Goal: Task Accomplishment & Management: Manage account settings

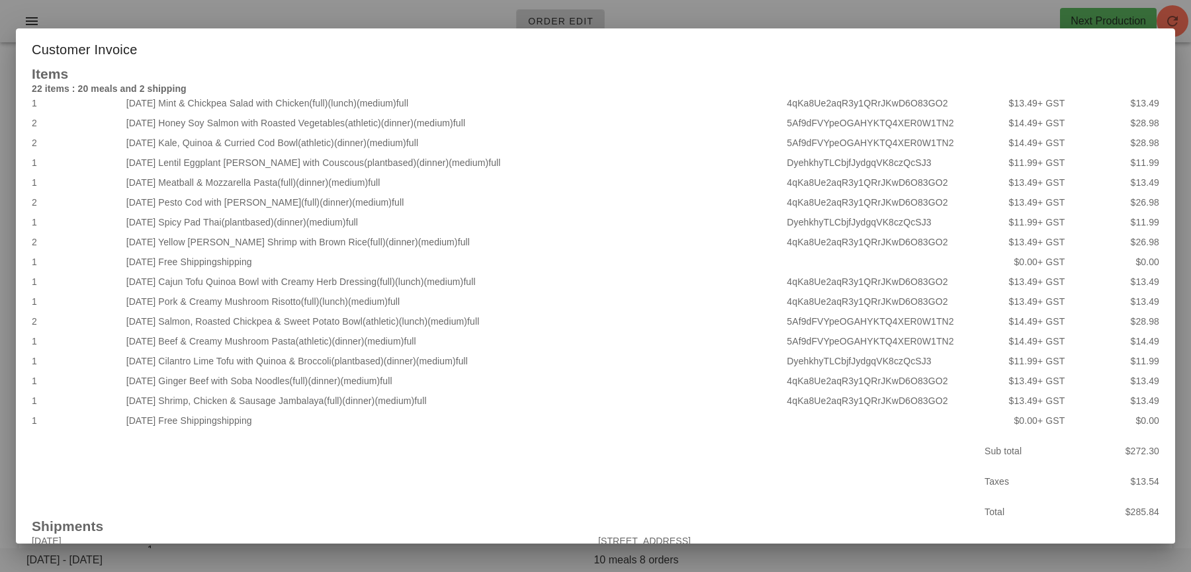
click at [906, 4] on div at bounding box center [595, 286] width 1191 height 572
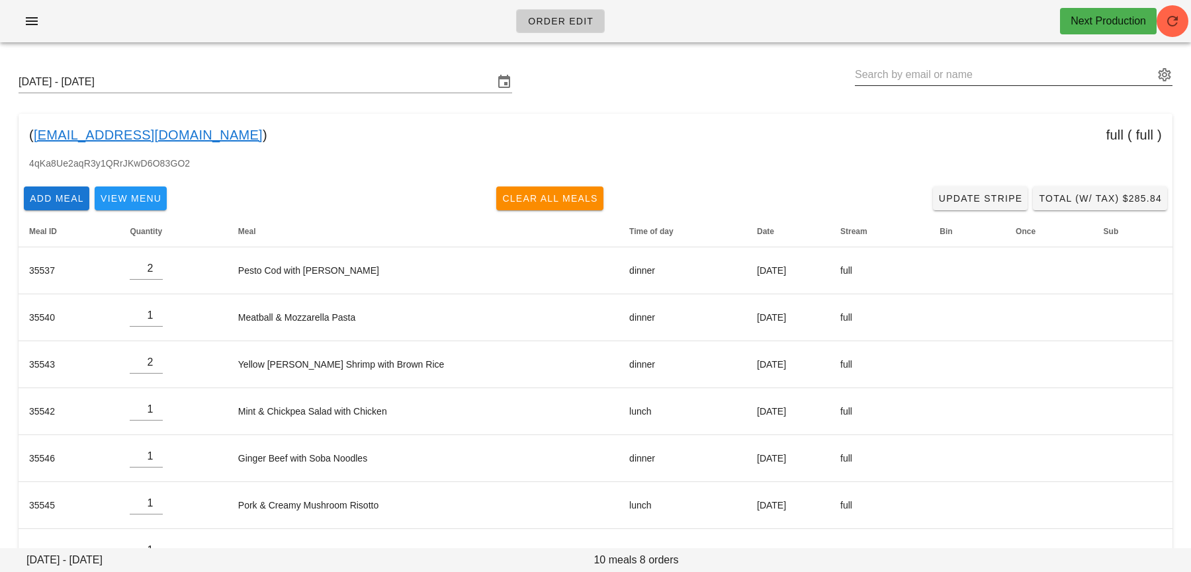
click at [960, 65] on input "text" at bounding box center [1004, 74] width 299 height 21
paste input "[PERSON_NAME]"
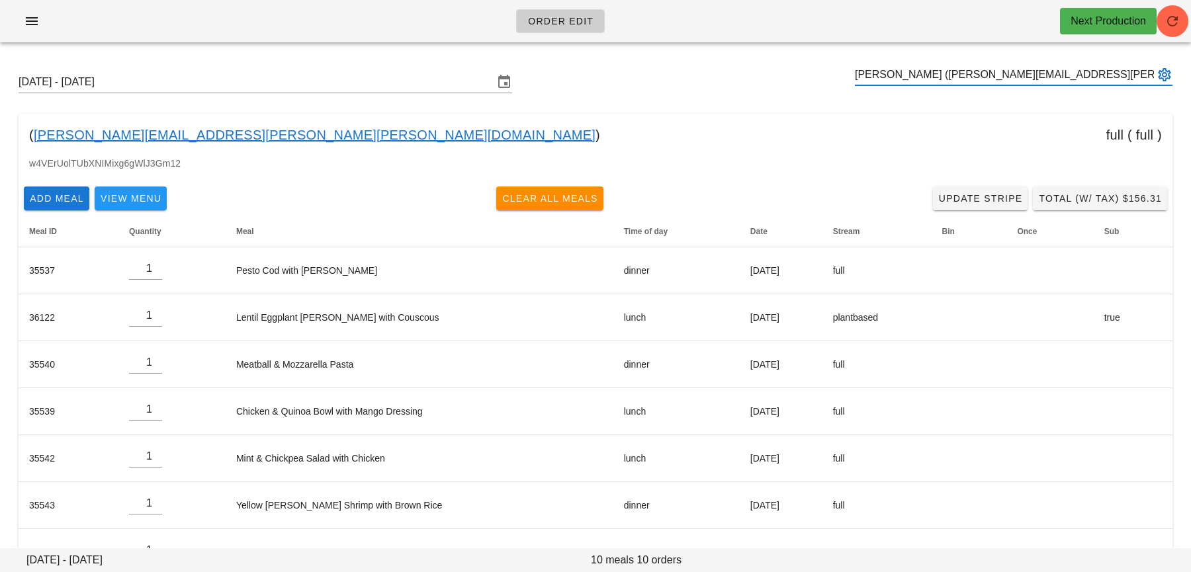
type input "[PERSON_NAME] ([PERSON_NAME][EMAIL_ADDRESS][PERSON_NAME][PERSON_NAME][DOMAIN_NA…"
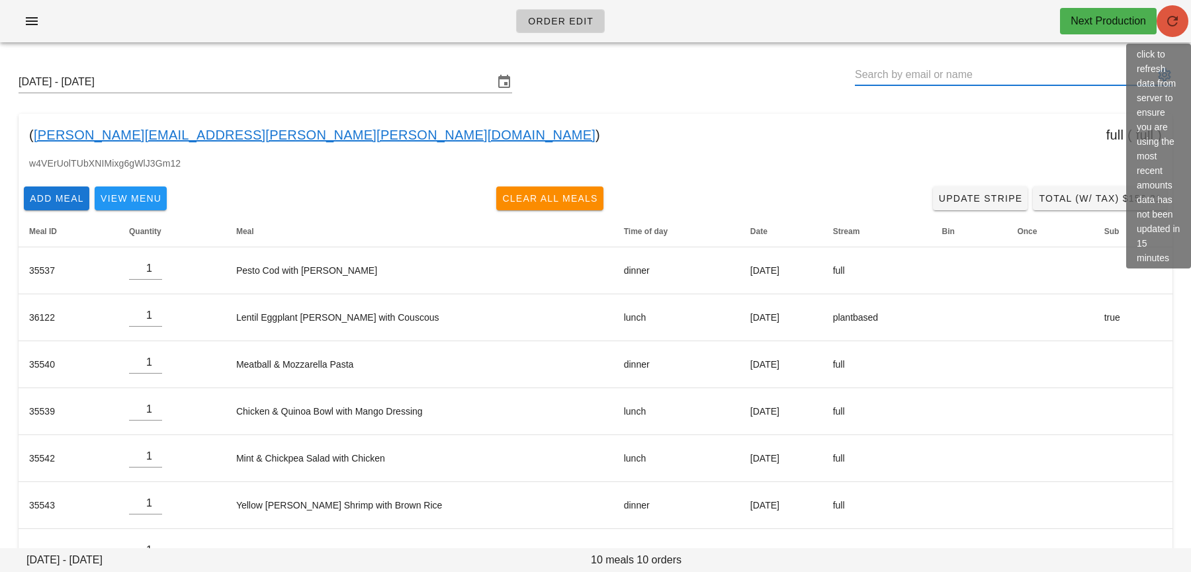
click at [1175, 18] on icon "button" at bounding box center [1173, 21] width 16 height 16
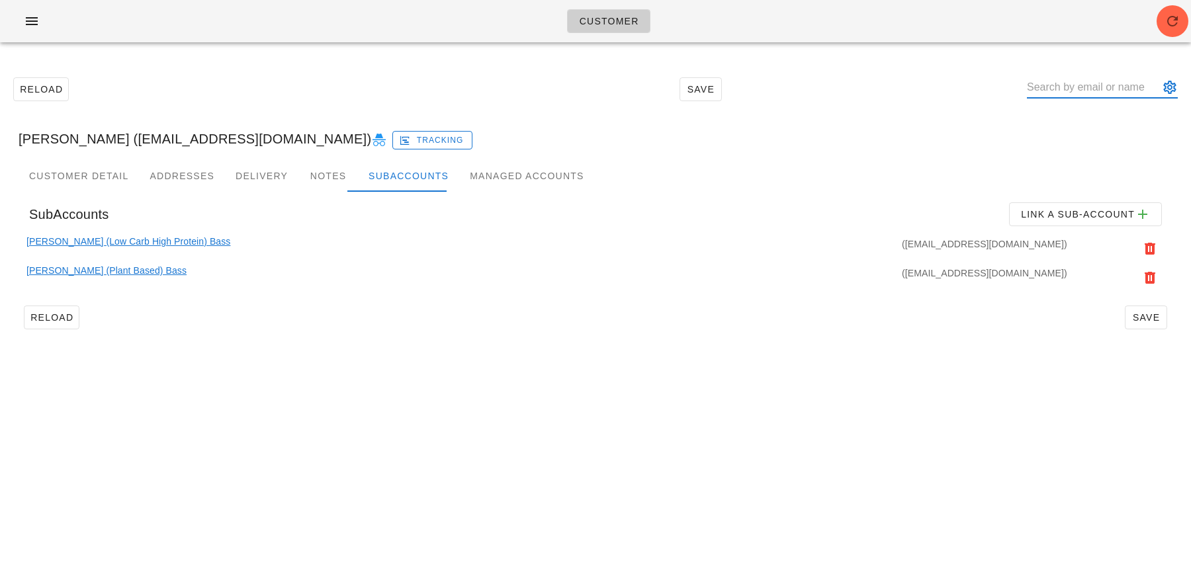
click at [1074, 77] on input "text" at bounding box center [1093, 87] width 132 height 21
paste input "[PERSON_NAME]"
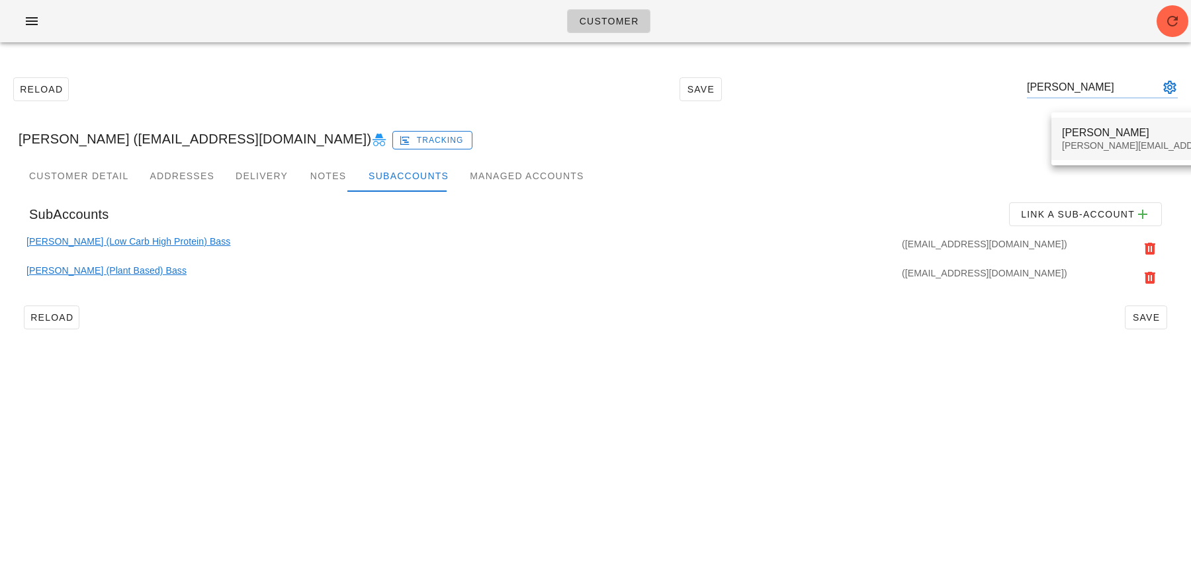
type input "[PERSON_NAME]"
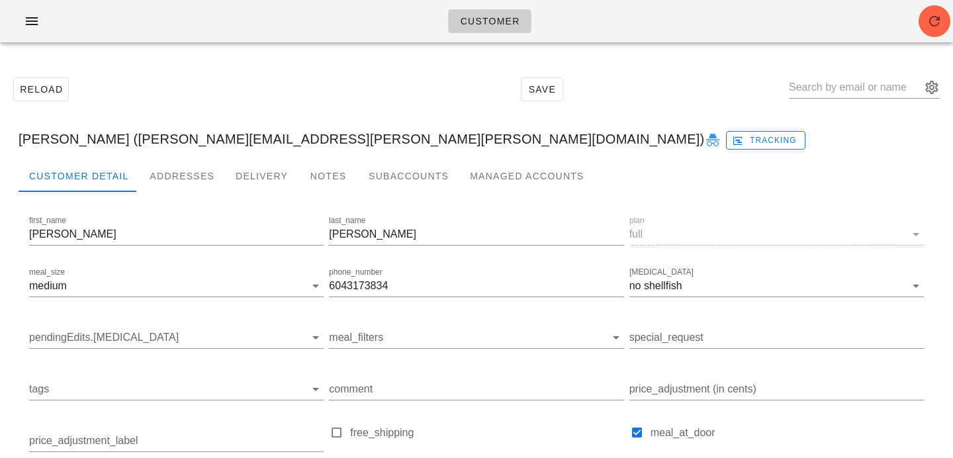
click at [732, 121] on div "[PERSON_NAME] ([PERSON_NAME][EMAIL_ADDRESS][PERSON_NAME][PERSON_NAME][DOMAIN_NA…" at bounding box center [476, 139] width 937 height 42
click at [933, 19] on icon "button" at bounding box center [934, 21] width 16 height 16
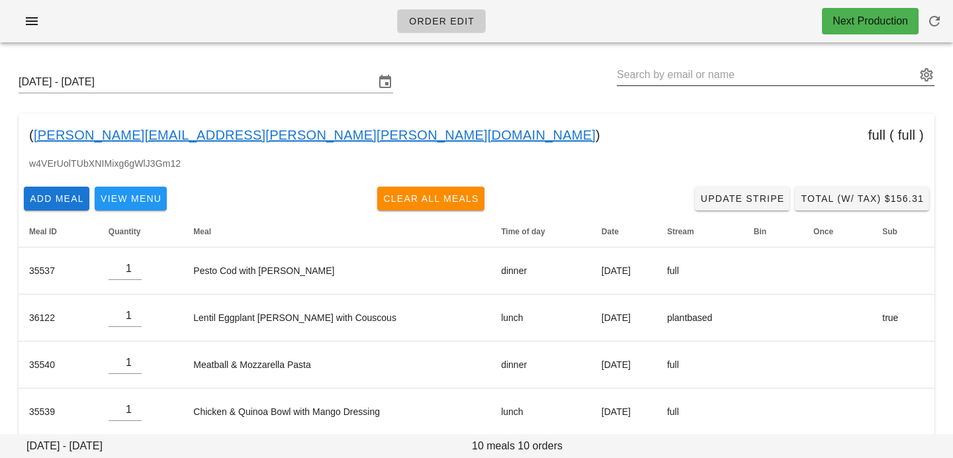
click at [780, 68] on input "text" at bounding box center [766, 74] width 299 height 21
paste input "Patrick D'Addabbo"
type input "Patrick D'Addabbo"
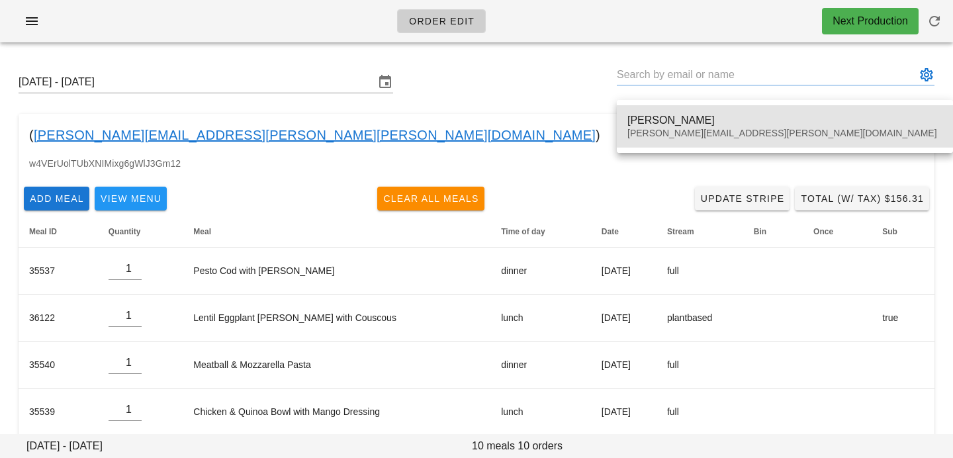
click at [646, 122] on div "Patrick D'Addabbo" at bounding box center [784, 120] width 315 height 13
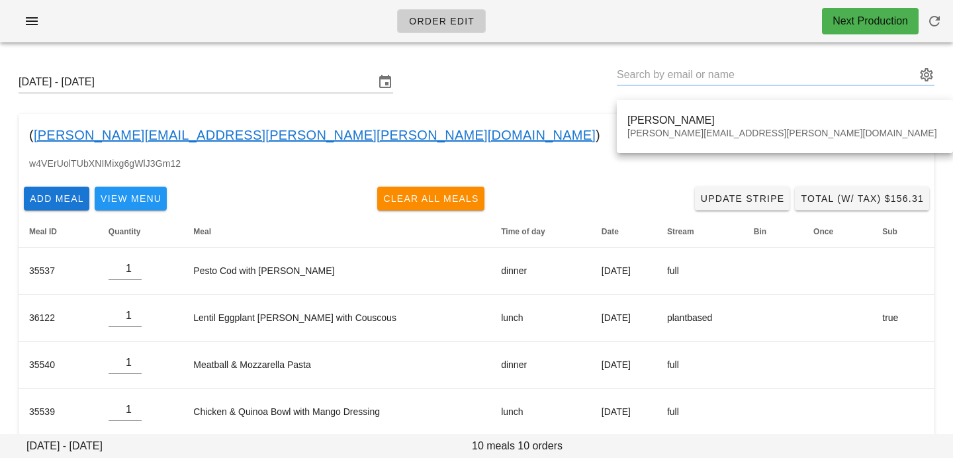
type input "Patrick D'Addabbo (patrick.daddabbo@gmail.com)"
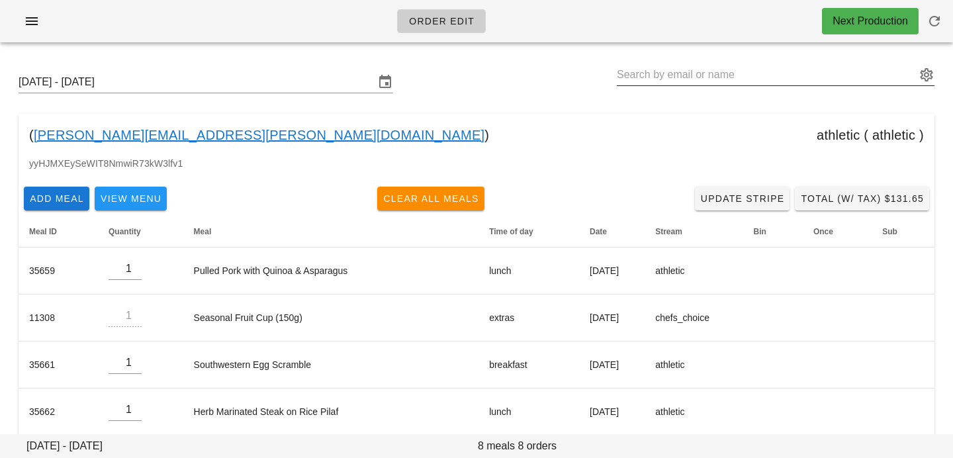
click at [644, 67] on input "text" at bounding box center [766, 74] width 299 height 21
paste input "Andrew Lasko"
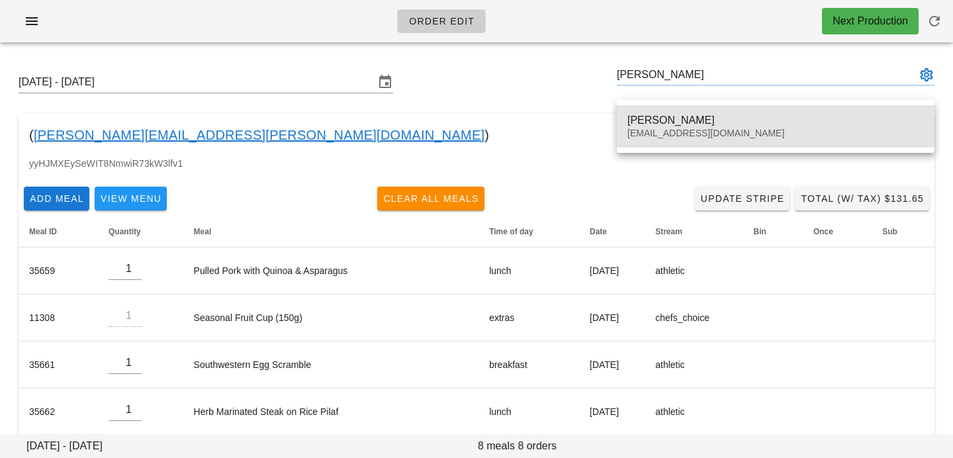
click at [656, 121] on div "Andrew Lasko" at bounding box center [775, 120] width 296 height 13
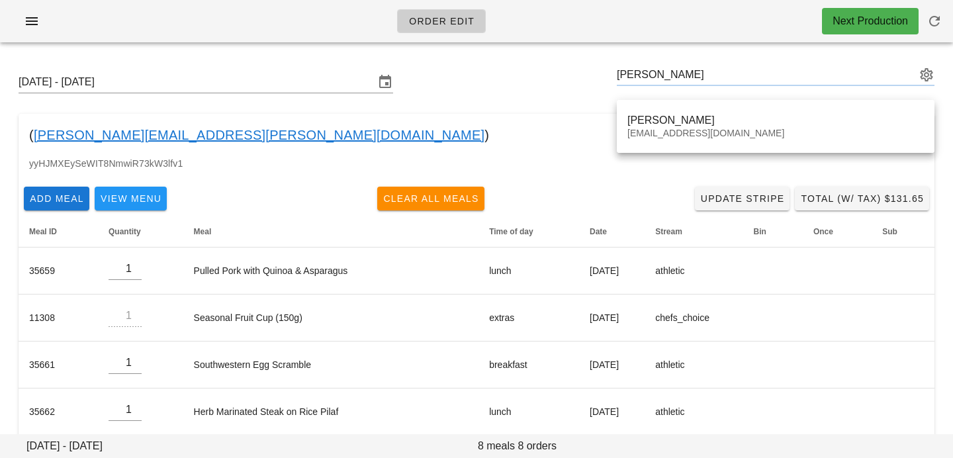
type input "Andrew Lasko (andrewjlasko@gmail.com)"
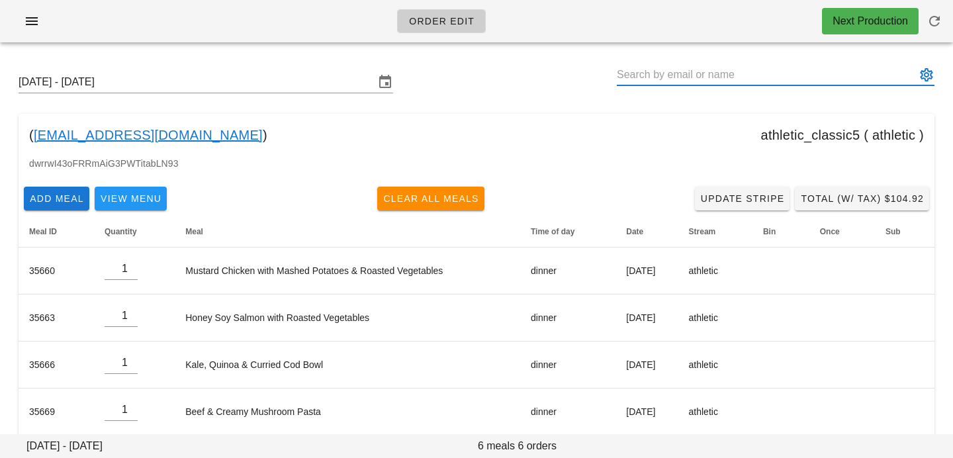
click at [797, 77] on input "text" at bounding box center [766, 74] width 299 height 21
paste input "David Birtles"
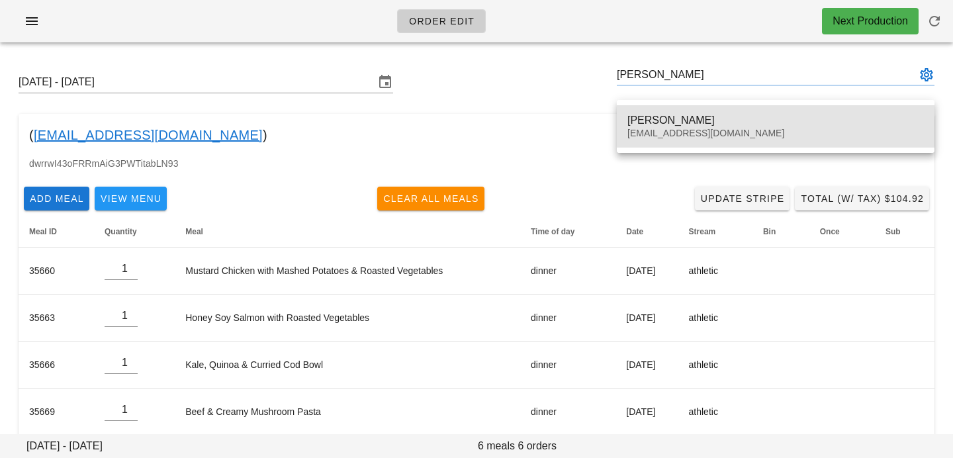
click at [705, 134] on div "leigh_tang@hotmail.com" at bounding box center [775, 133] width 296 height 11
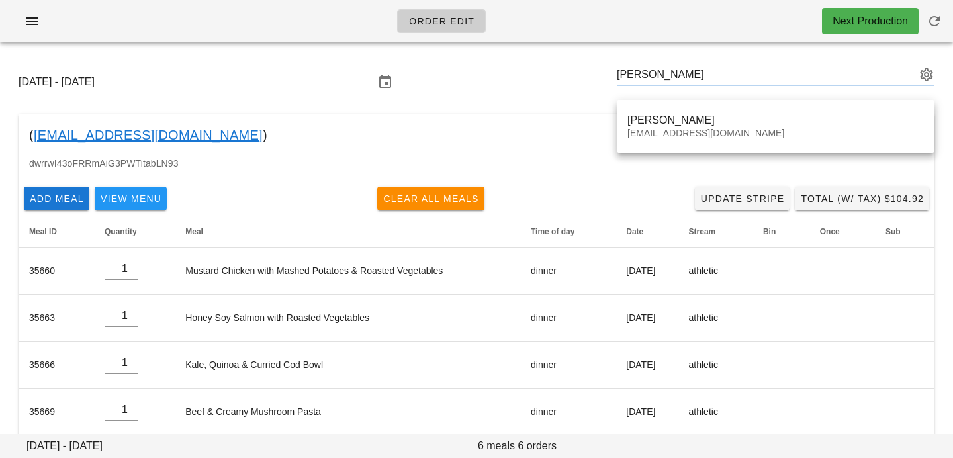
type input "David Birtles (leigh_tang@hotmail.com)"
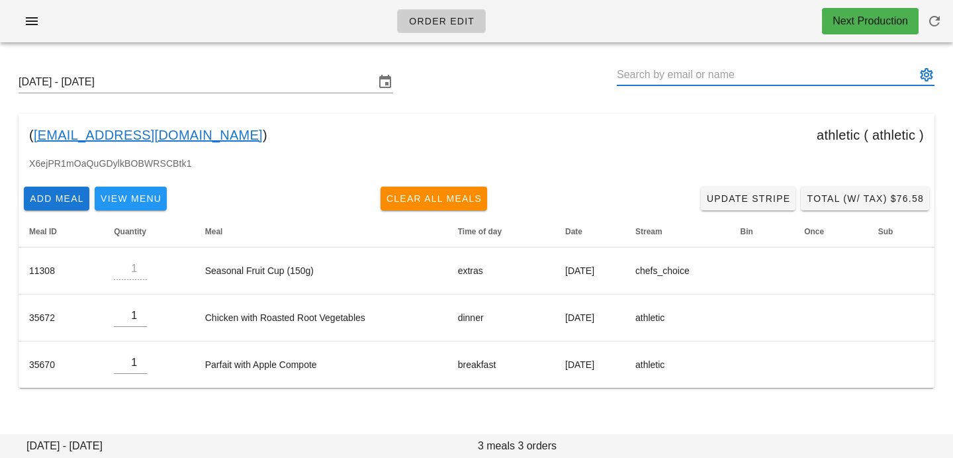
click at [689, 67] on input "text" at bounding box center [766, 74] width 299 height 21
paste input "THOMAS NG"
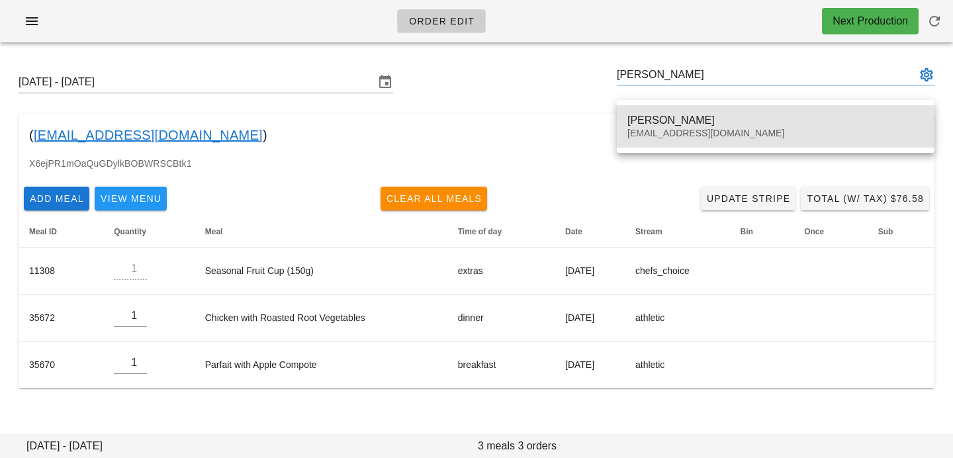
click at [676, 132] on div "thomasqng@gmail.com" at bounding box center [775, 133] width 296 height 11
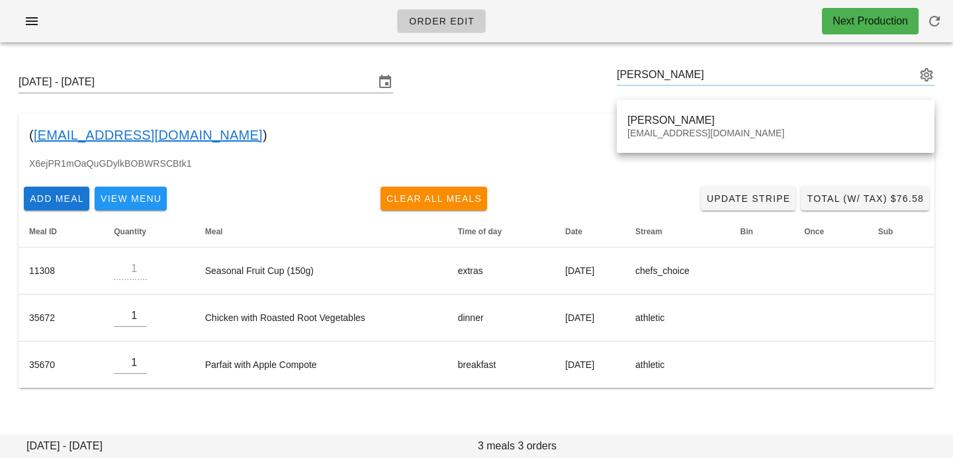
type input "THOMAS NG (thomasqng@gmail.com)"
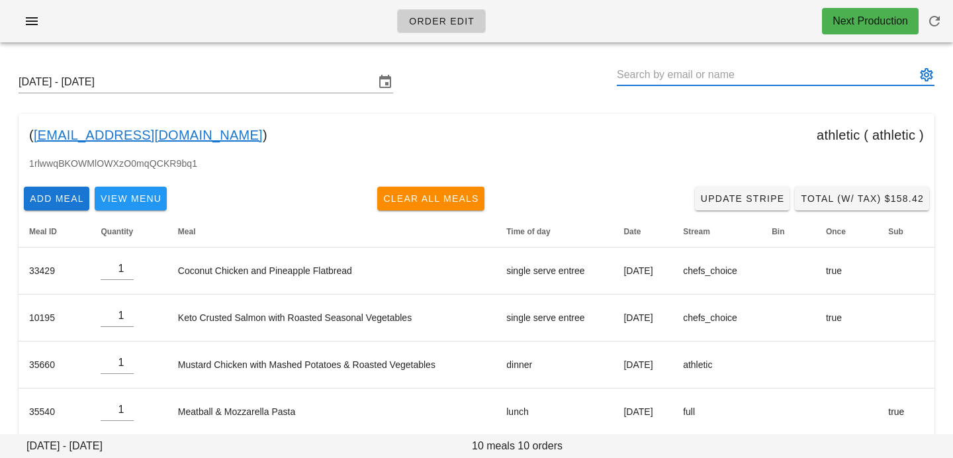
click at [660, 75] on input "text" at bounding box center [766, 74] width 299 height 21
paste input "[PERSON_NAME]"
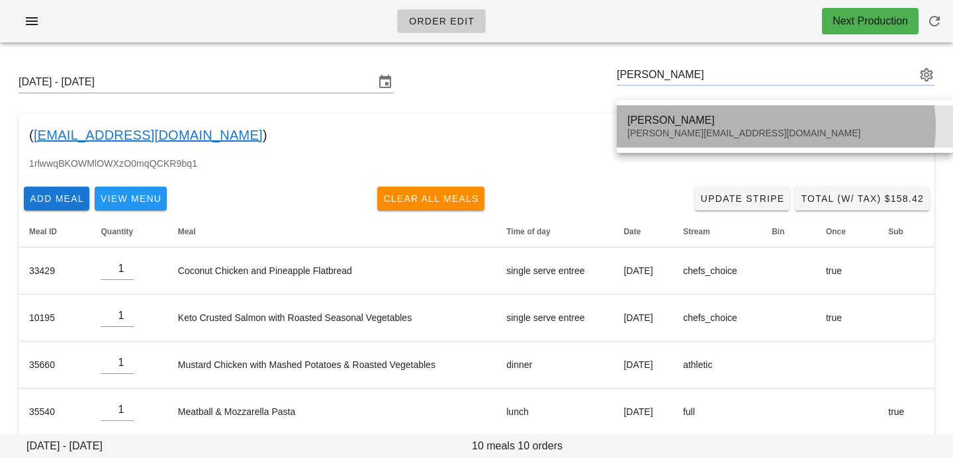
click at [667, 119] on div "[PERSON_NAME]" at bounding box center [784, 120] width 315 height 13
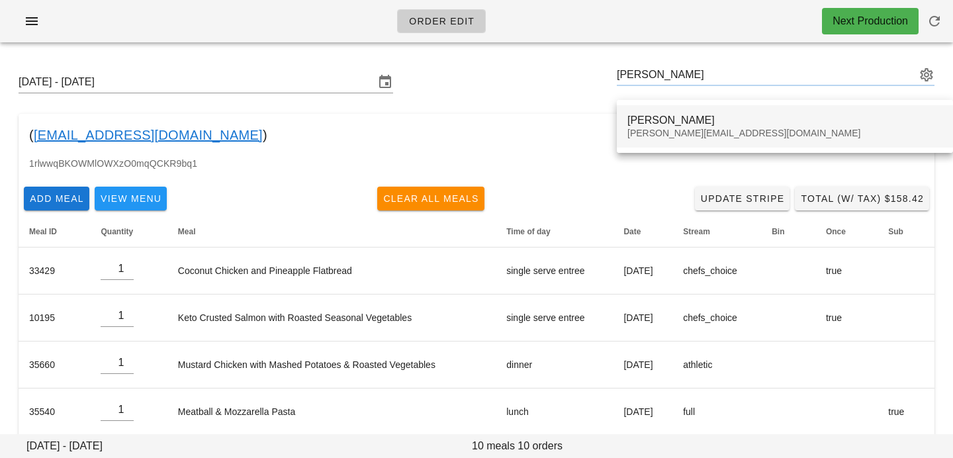
type input "[PERSON_NAME] ([PERSON_NAME][EMAIL_ADDRESS][DOMAIN_NAME])"
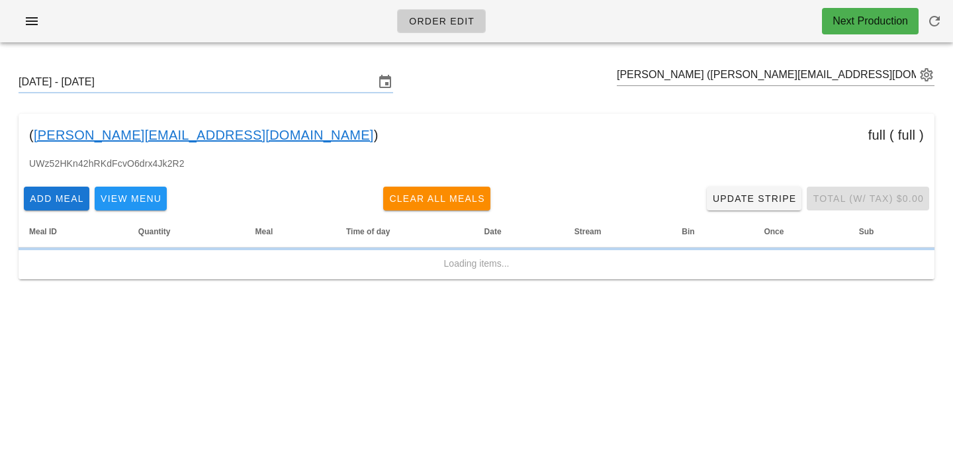
click at [667, 120] on div "( mcdougall.shan@gmail.com ) full ( full )" at bounding box center [477, 135] width 916 height 42
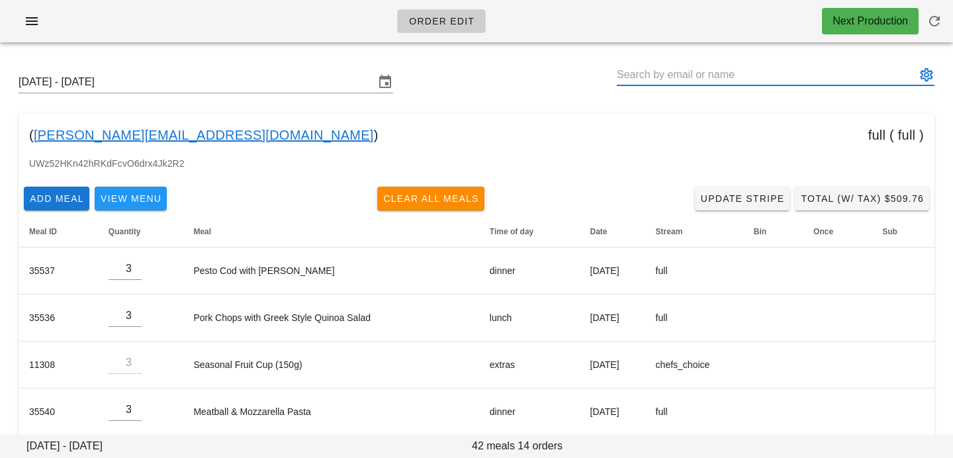
click at [646, 74] on input "text" at bounding box center [766, 74] width 299 height 21
paste input "[PERSON_NAME]"
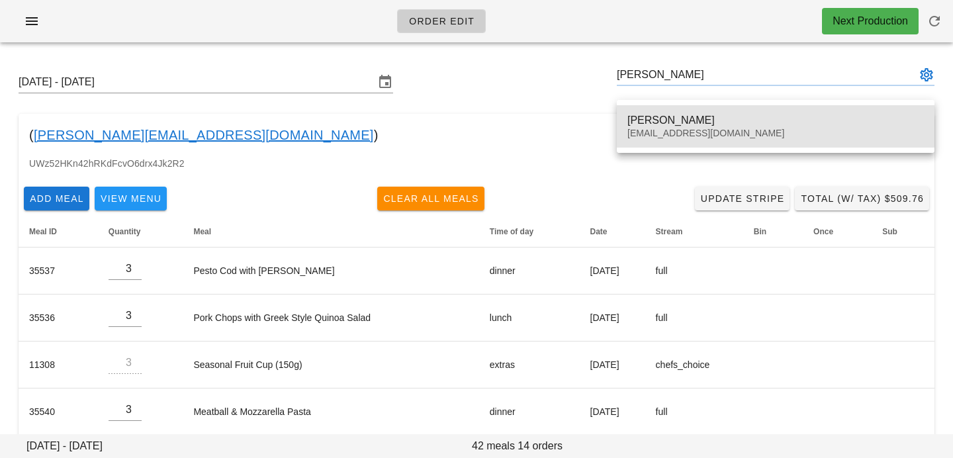
click at [649, 116] on div "[PERSON_NAME]" at bounding box center [775, 120] width 296 height 13
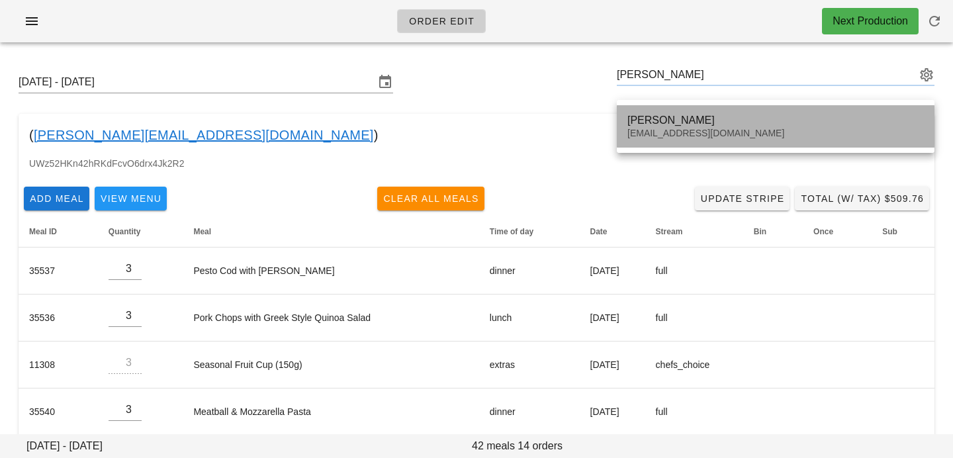
click at [650, 116] on div "[PERSON_NAME]" at bounding box center [775, 120] width 296 height 13
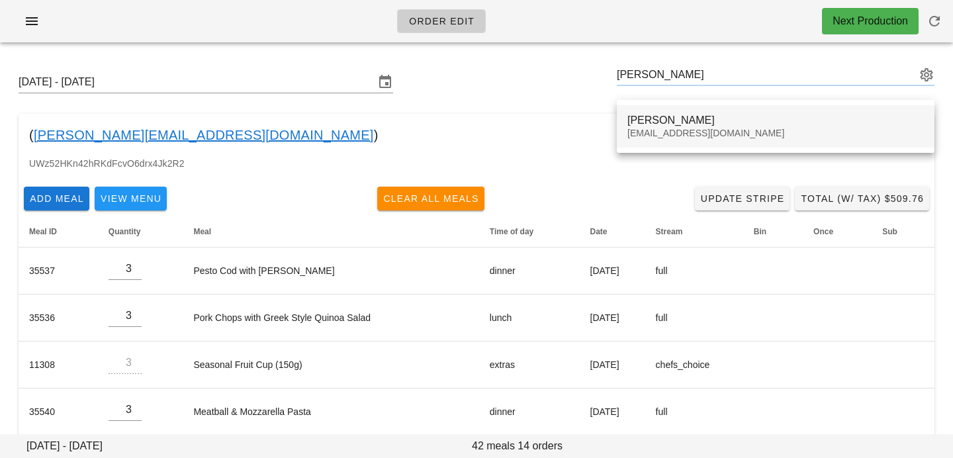
type input "[PERSON_NAME] ([PERSON_NAME][EMAIL_ADDRESS][DOMAIN_NAME])"
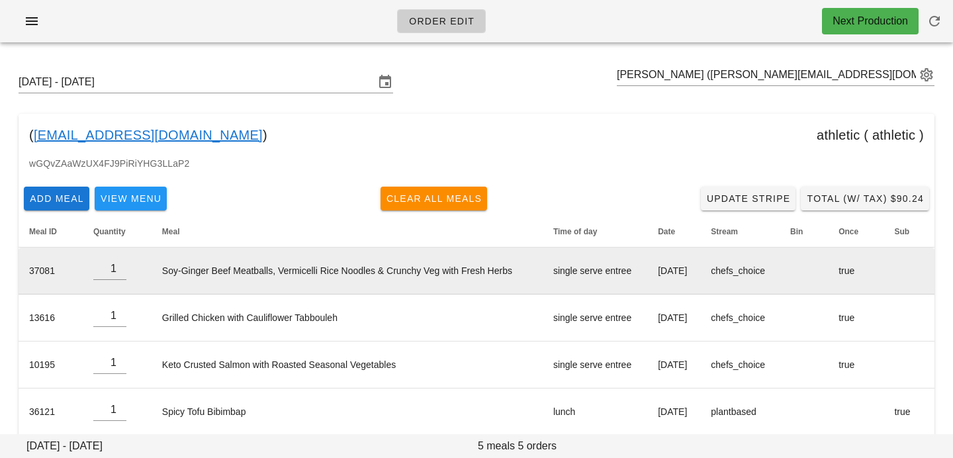
scroll to position [64, 0]
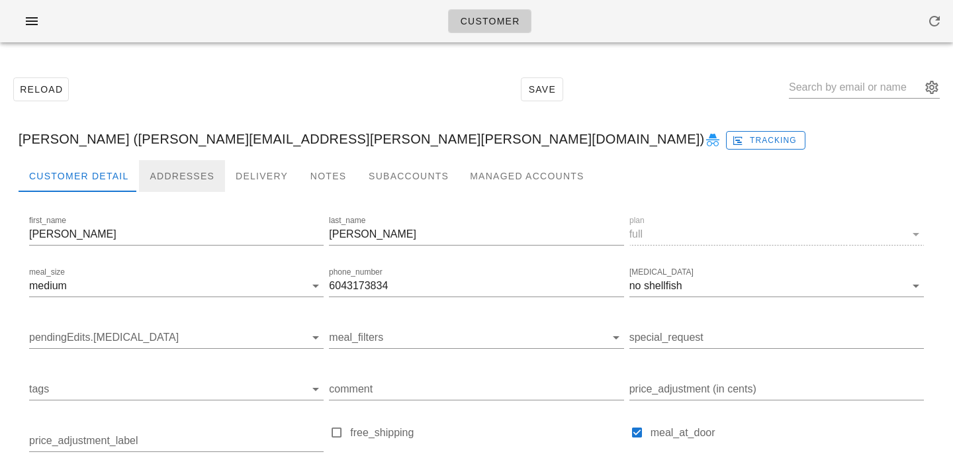
click at [188, 173] on div "Addresses" at bounding box center [182, 176] width 86 height 32
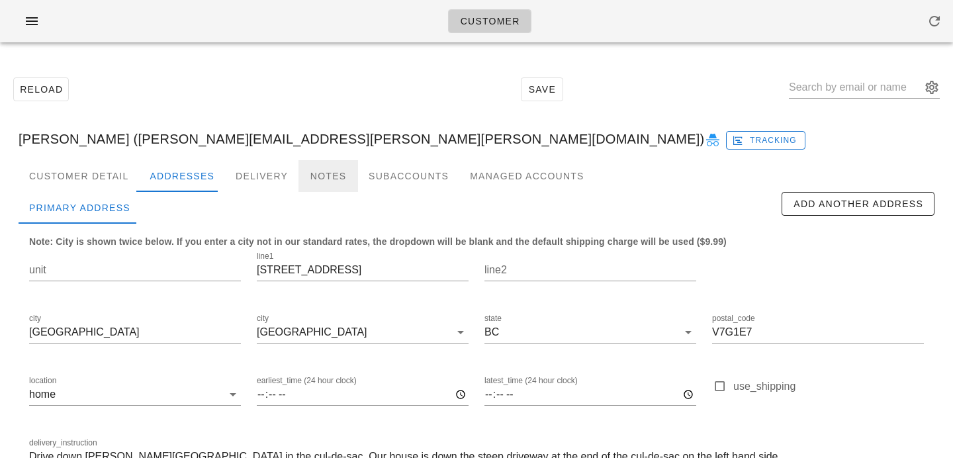
click at [321, 176] on div "Notes" at bounding box center [328, 176] width 60 height 32
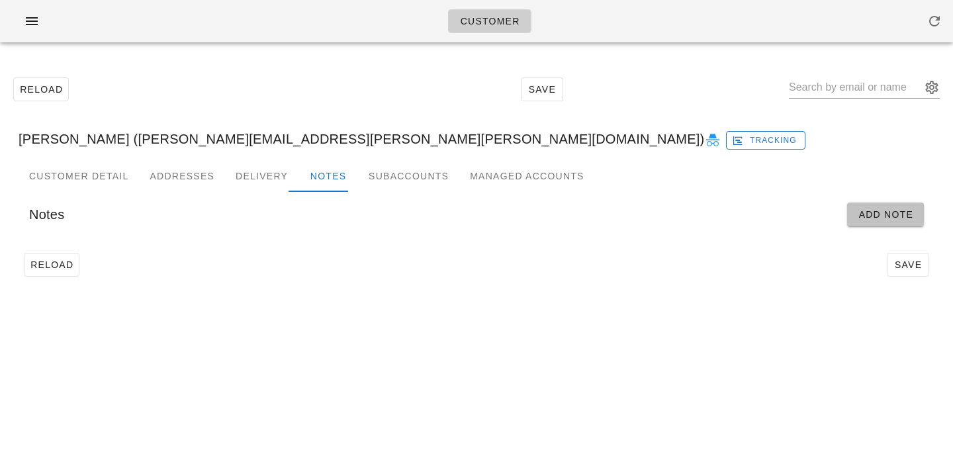
click at [901, 215] on span "Add Note" at bounding box center [886, 214] width 56 height 11
type input "[PERSON_NAME] ([PERSON_NAME][EMAIL_ADDRESS][PERSON_NAME][PERSON_NAME][DOMAIN_NA…"
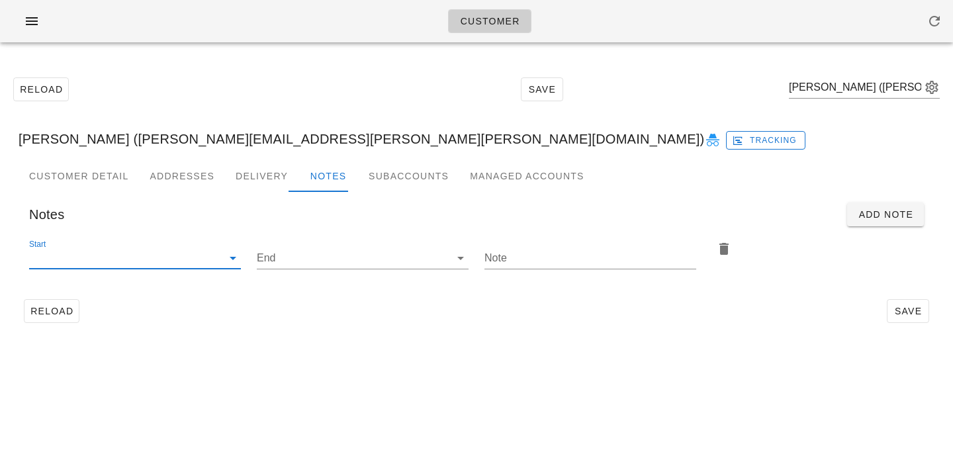
click at [215, 255] on input "Start" at bounding box center [124, 257] width 191 height 21
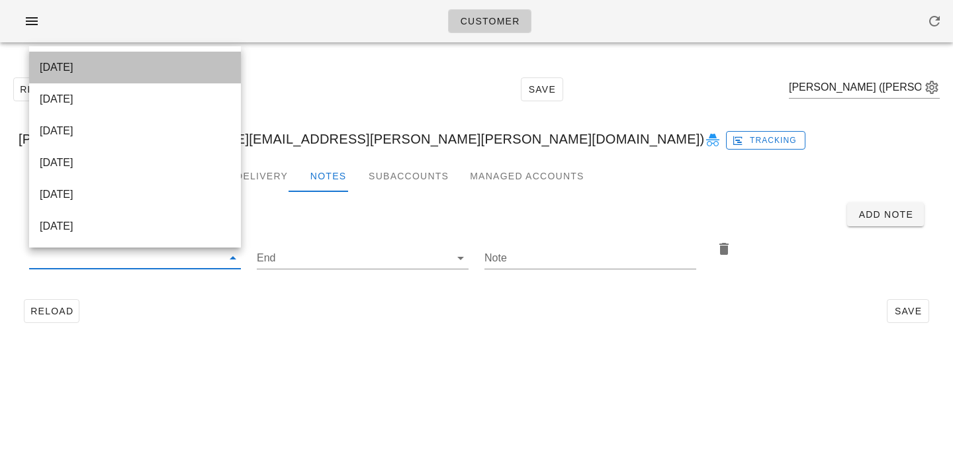
click at [191, 58] on div "[DATE]" at bounding box center [135, 67] width 191 height 28
type input "[DATE]"
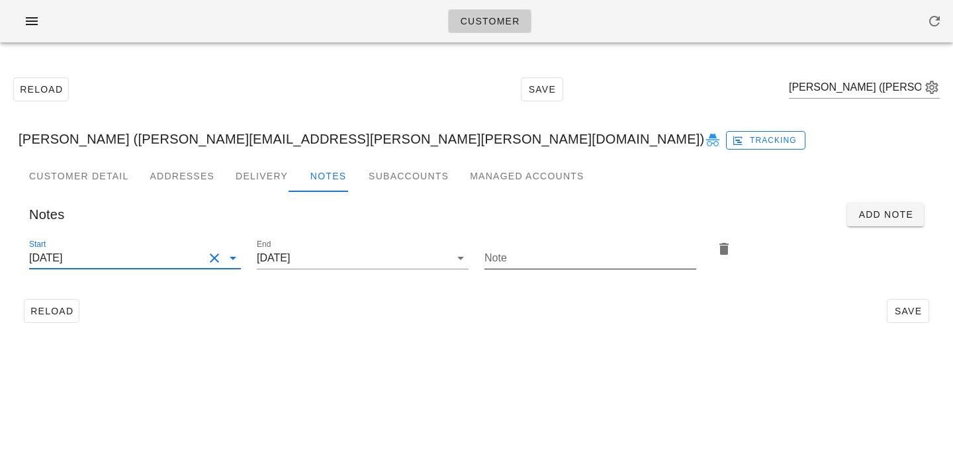
click at [535, 250] on input "Note" at bounding box center [590, 257] width 212 height 21
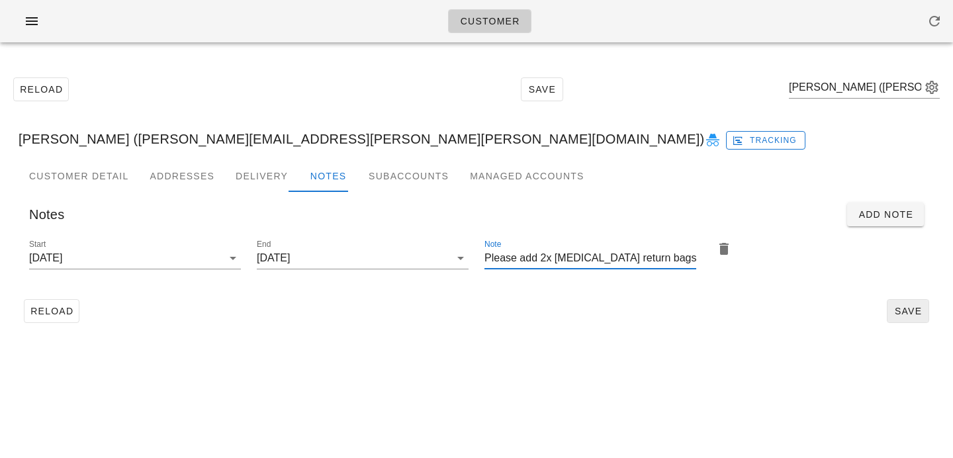
type input "Please add 2x [MEDICAL_DATA] return bags"
click at [916, 314] on span "Save" at bounding box center [908, 311] width 30 height 11
click at [854, 79] on input "text" at bounding box center [855, 87] width 132 height 21
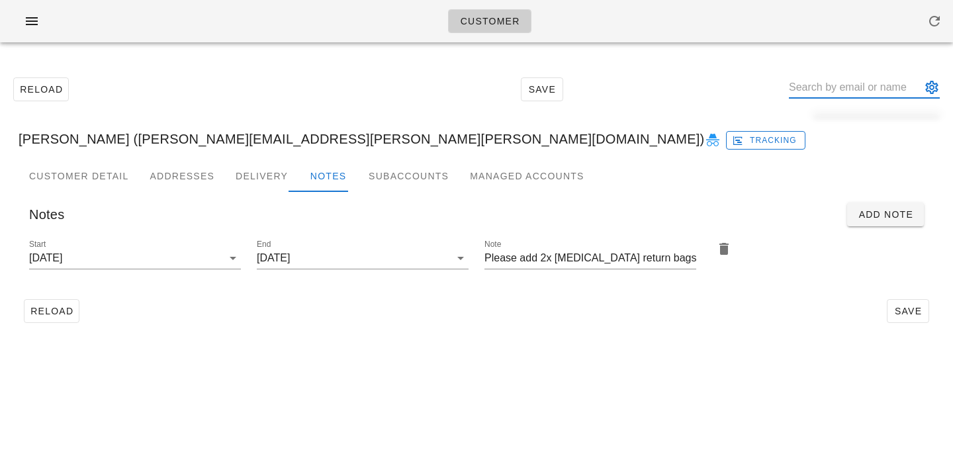
paste input "[PERSON_NAME]"
type input "[PERSON_NAME]"
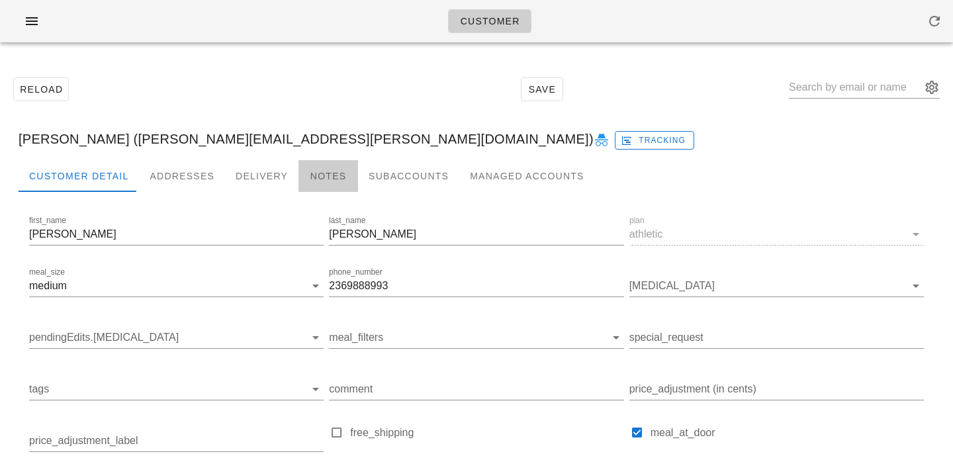
click at [330, 177] on div "Notes" at bounding box center [328, 176] width 60 height 32
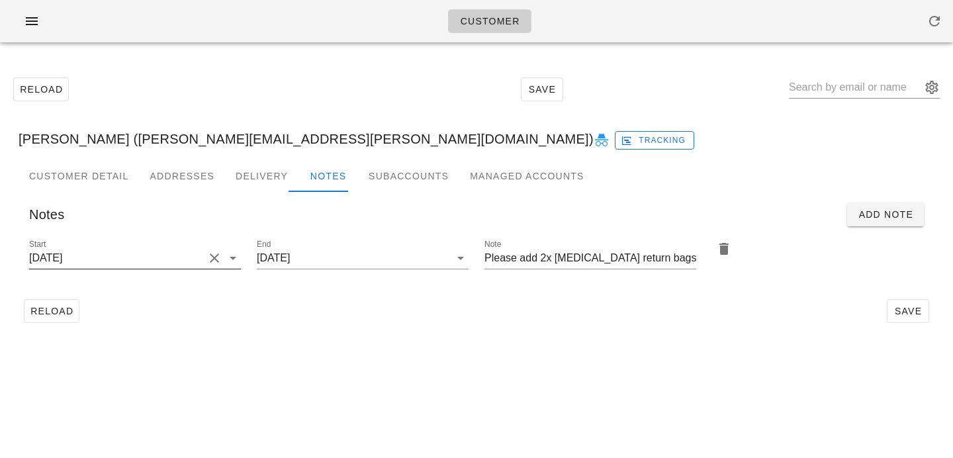
click at [209, 254] on button "Clear Start" at bounding box center [214, 258] width 16 height 16
click at [173, 262] on input "Start" at bounding box center [124, 257] width 191 height 21
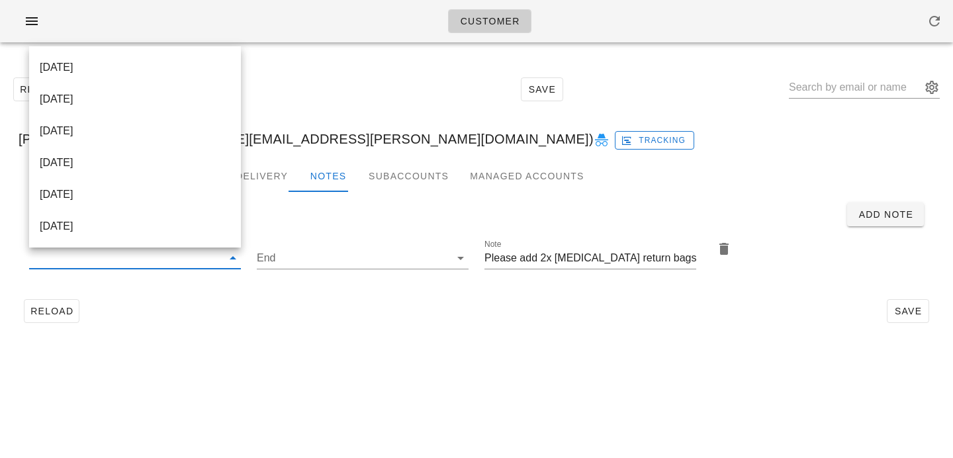
click at [205, 64] on div "[DATE]" at bounding box center [135, 67] width 191 height 13
type input "[DATE]"
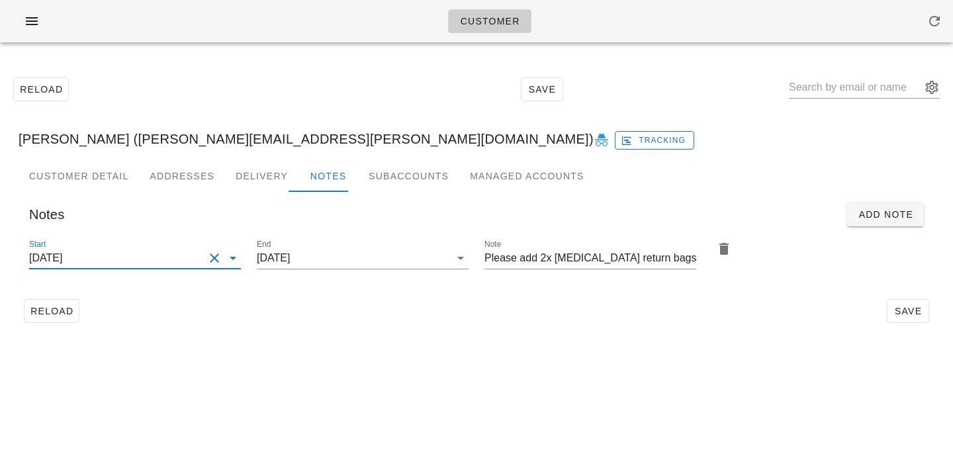
click at [416, 319] on div "Reload Save" at bounding box center [477, 311] width 916 height 34
click at [903, 316] on span "Save" at bounding box center [908, 311] width 30 height 11
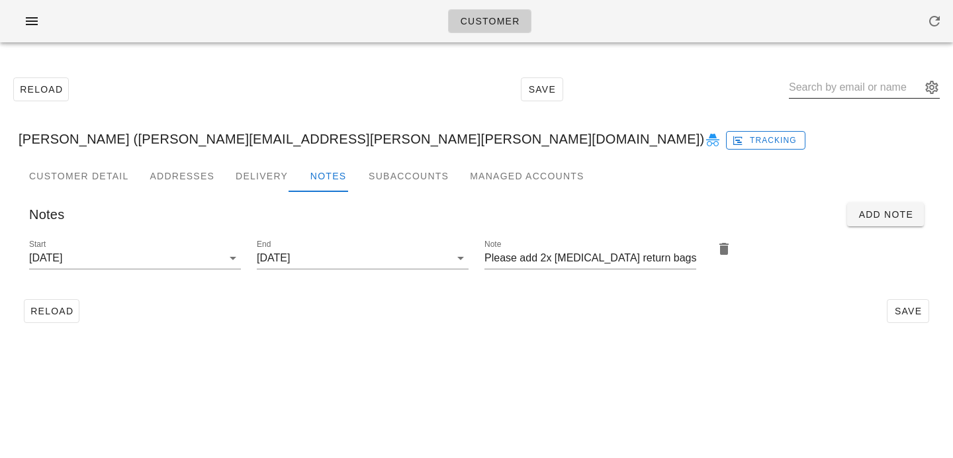
click at [847, 93] on input "text" at bounding box center [855, 87] width 132 height 21
type input "pat"
click at [836, 89] on input "text" at bounding box center [855, 87] width 132 height 21
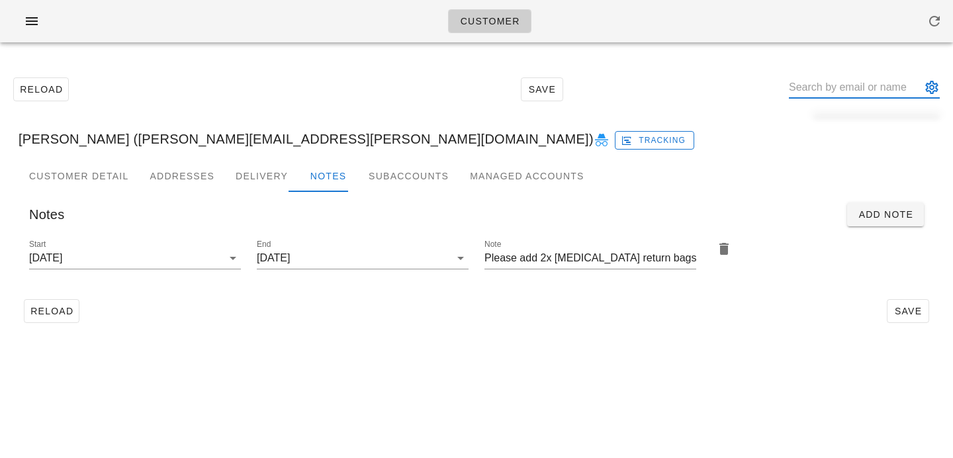
paste input "[PERSON_NAME]"
type input "[PERSON_NAME]"
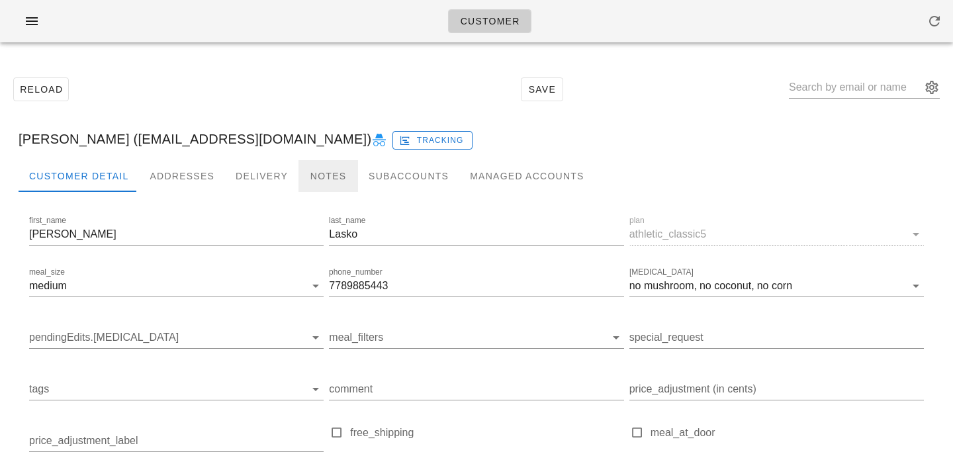
click at [328, 167] on div "Notes" at bounding box center [328, 176] width 60 height 32
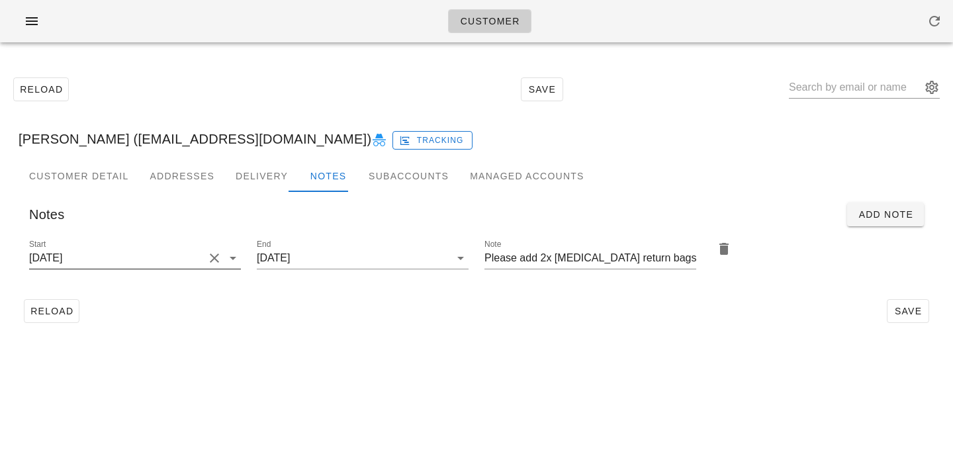
click at [205, 264] on div at bounding box center [213, 258] width 19 height 16
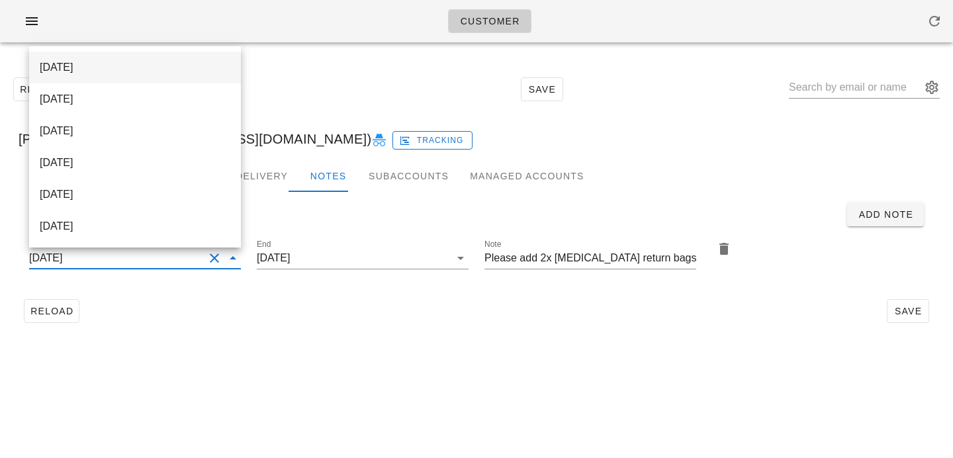
click at [213, 66] on div "[DATE]" at bounding box center [135, 67] width 191 height 13
type input "[DATE]"
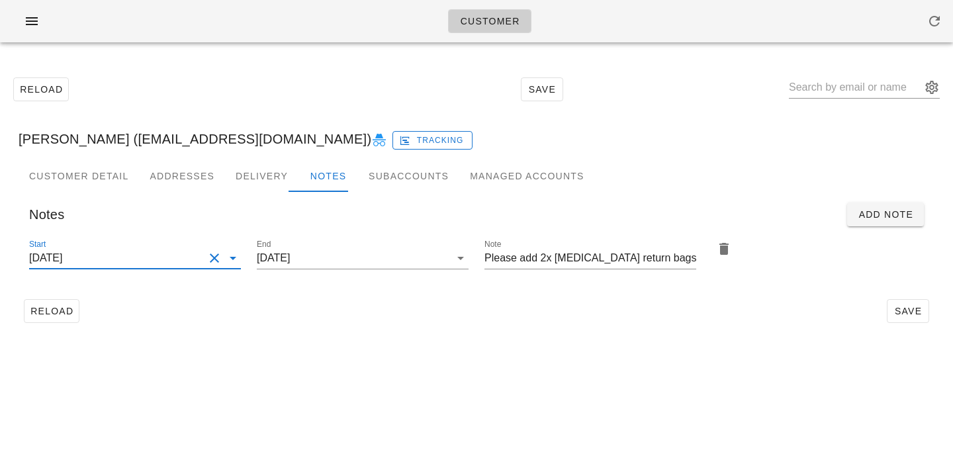
click at [428, 340] on div "Reload Save [PERSON_NAME] ([EMAIL_ADDRESS][DOMAIN_NAME]) Tracking Customer Deta…" at bounding box center [476, 200] width 953 height 294
click at [904, 307] on span "Save" at bounding box center [908, 311] width 30 height 11
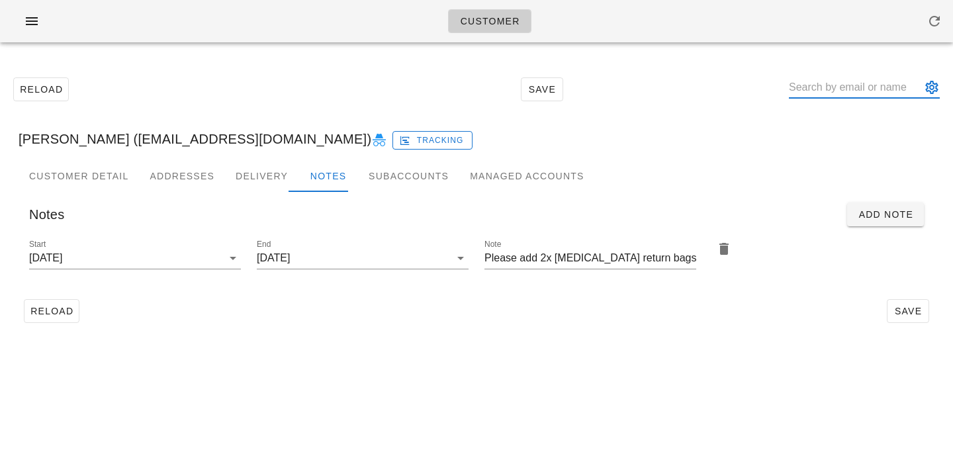
click at [822, 89] on input "text" at bounding box center [855, 87] width 132 height 21
paste input "[PERSON_NAME]"
type input "[PERSON_NAME]"
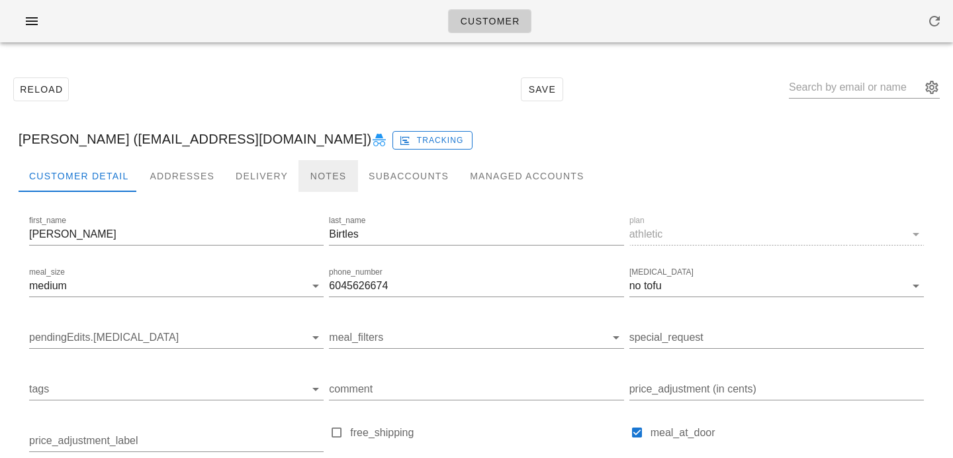
click at [302, 179] on div "Notes" at bounding box center [328, 176] width 60 height 32
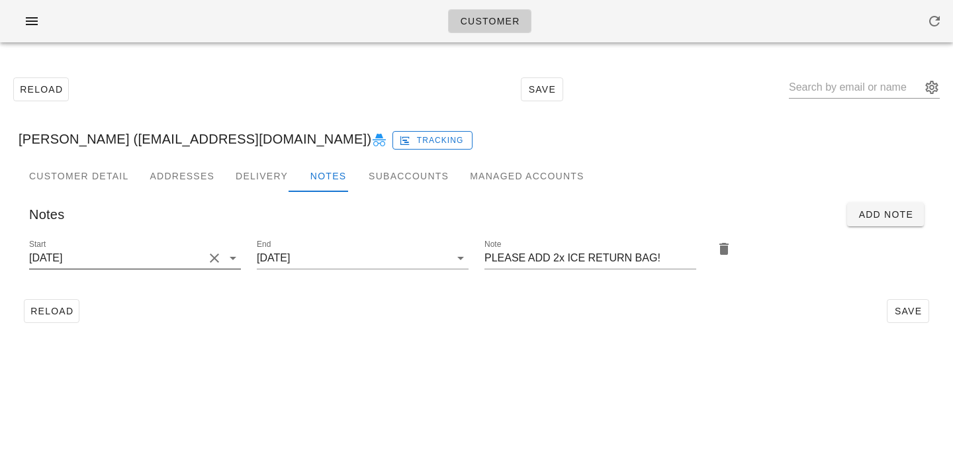
click at [222, 251] on button "Clear Start" at bounding box center [214, 258] width 16 height 16
click at [222, 251] on div "Start" at bounding box center [135, 257] width 212 height 21
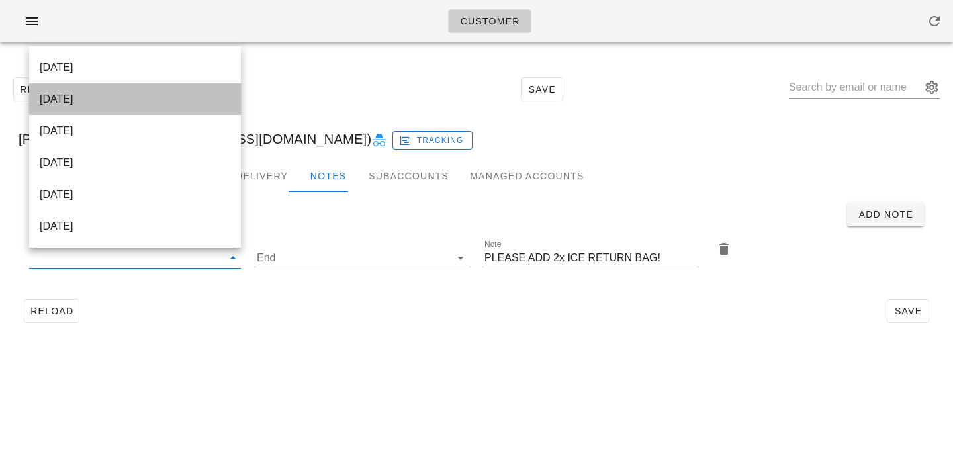
click at [212, 96] on div "[DATE]" at bounding box center [135, 99] width 191 height 13
type input "[DATE]"
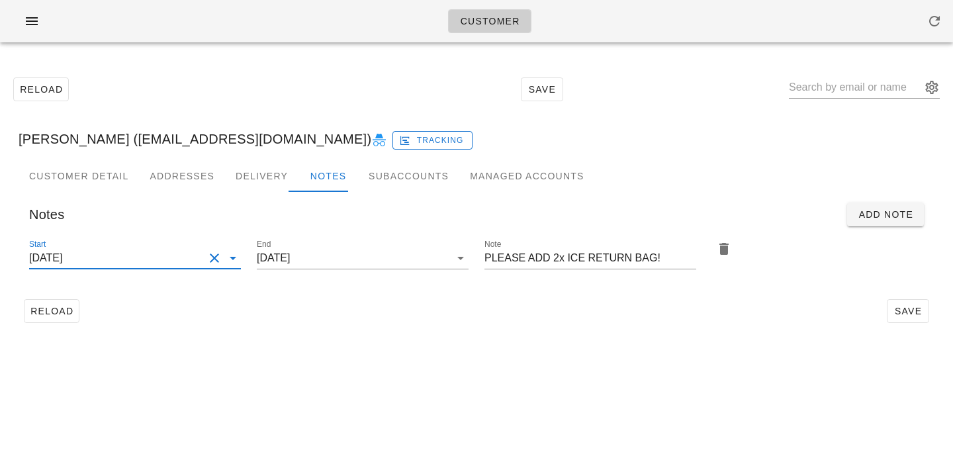
click at [416, 371] on div "Customer Reload Save [PERSON_NAME] ([EMAIL_ADDRESS][DOMAIN_NAME]) Tracking Cust…" at bounding box center [476, 229] width 953 height 458
click at [902, 313] on span "Save" at bounding box center [908, 311] width 30 height 11
type input "[PERSON_NAME] ([EMAIL_ADDRESS][DOMAIN_NAME])"
click at [841, 88] on input "text" at bounding box center [855, 87] width 132 height 21
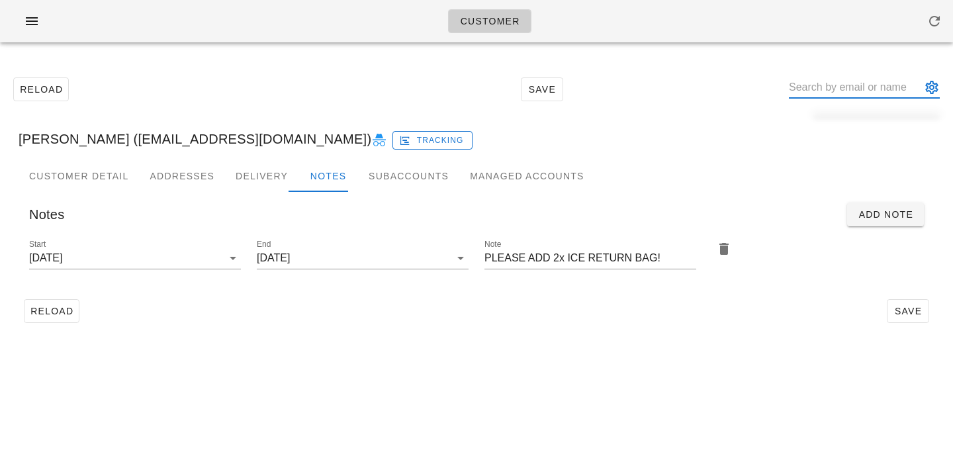
paste input "[PERSON_NAME]"
type input "[PERSON_NAME]"
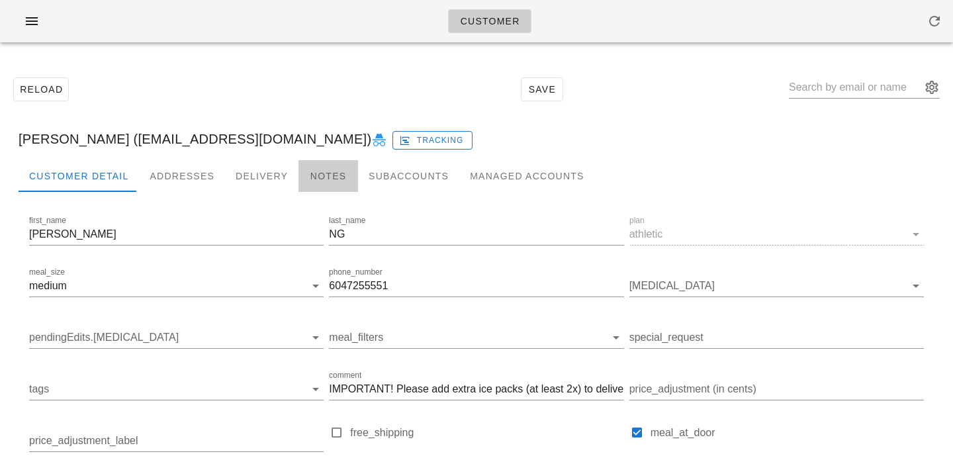
click at [331, 171] on div "Notes" at bounding box center [328, 176] width 60 height 32
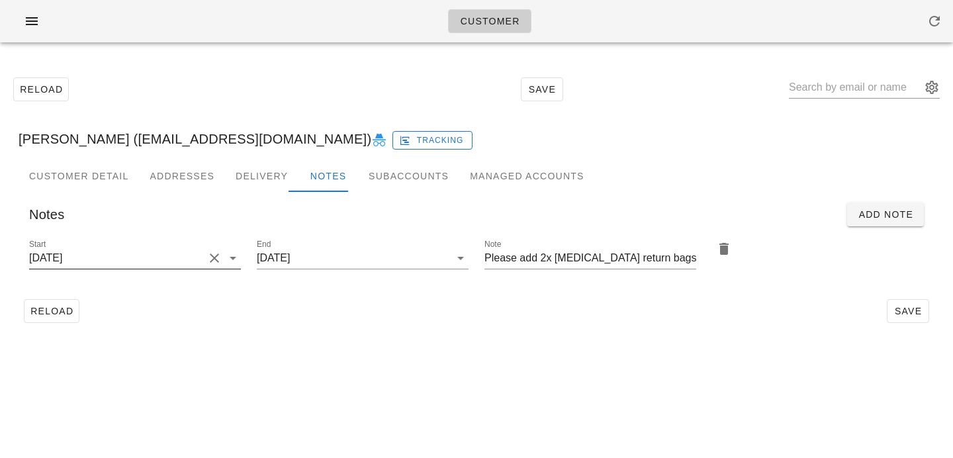
click at [198, 252] on input "[DATE]" at bounding box center [116, 257] width 175 height 21
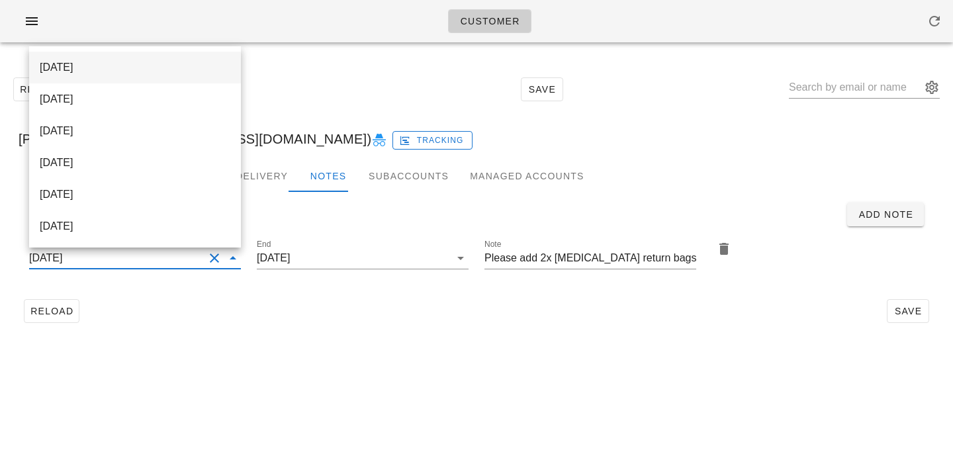
click at [197, 72] on div "[DATE]" at bounding box center [135, 67] width 191 height 13
type input "[DATE]"
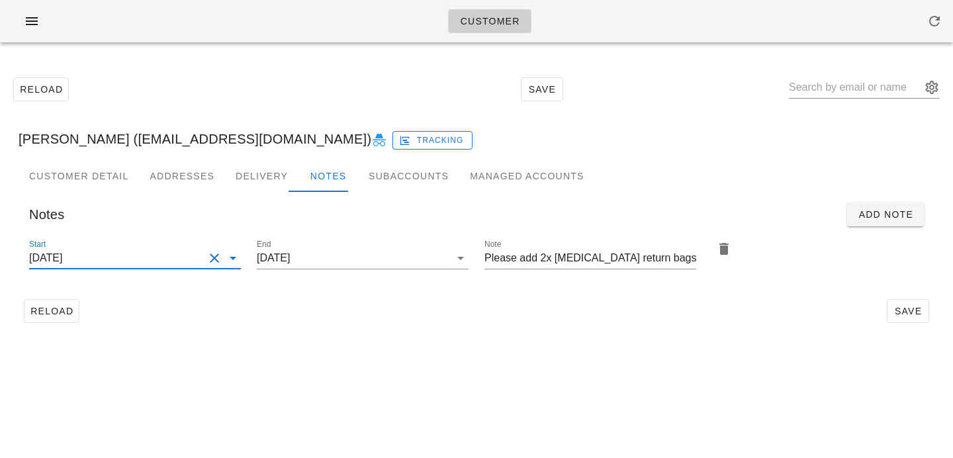
click at [336, 432] on div "Customer Reload Save [PERSON_NAME] ([EMAIL_ADDRESS][DOMAIN_NAME]) Tracking Cust…" at bounding box center [476, 229] width 953 height 458
click at [912, 320] on button "Save" at bounding box center [908, 311] width 42 height 24
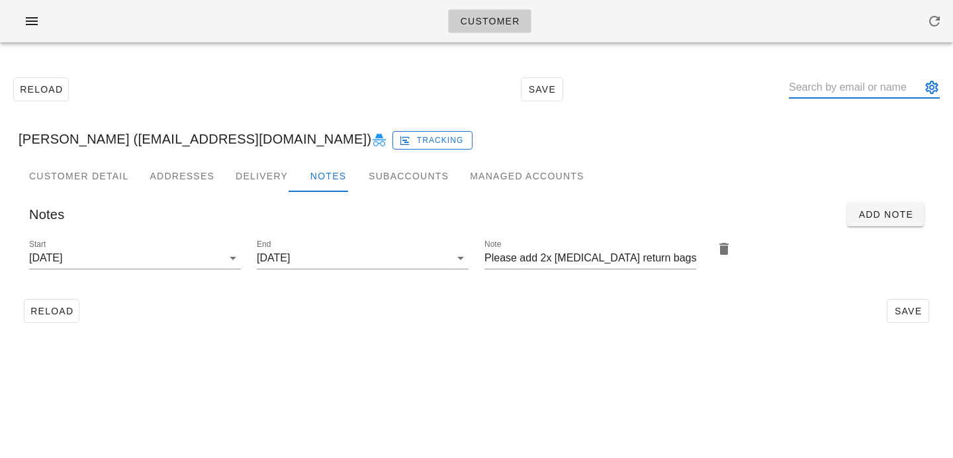
click at [851, 89] on input "text" at bounding box center [855, 87] width 132 height 21
paste input "[PERSON_NAME]"
type input "[PERSON_NAME]"
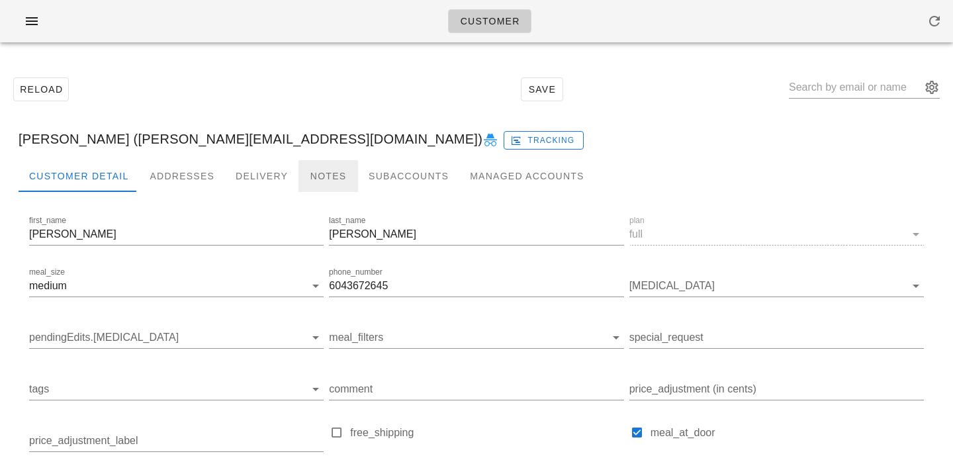
click at [298, 181] on div "Notes" at bounding box center [328, 176] width 60 height 32
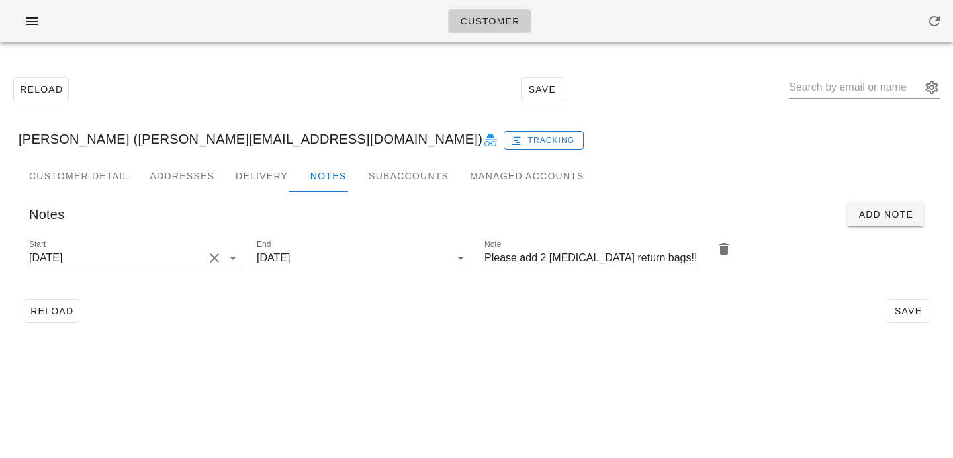
click at [219, 257] on button "Clear Start" at bounding box center [214, 258] width 16 height 16
click at [219, 257] on input "Start" at bounding box center [124, 257] width 191 height 21
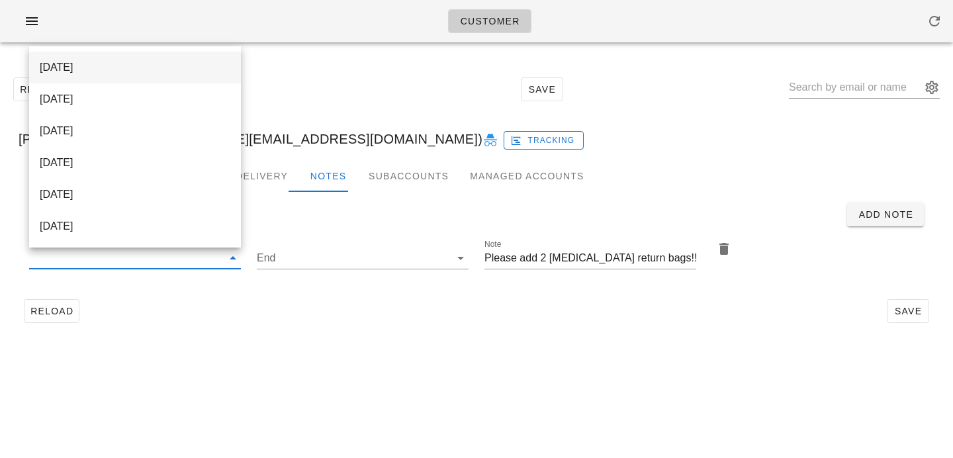
click at [198, 67] on div "[DATE]" at bounding box center [135, 67] width 191 height 13
type input "[DATE]"
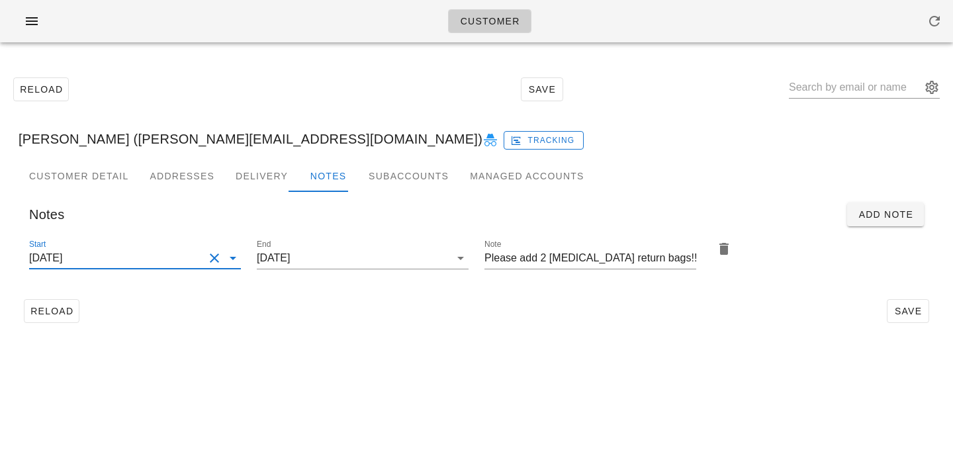
click at [425, 336] on div "Customer Detail Addresses Delivery Notes Subaccounts Managed Accounts first_nam…" at bounding box center [476, 249] width 937 height 179
click at [916, 306] on span "Save" at bounding box center [908, 311] width 30 height 11
click at [885, 94] on input "text" at bounding box center [855, 87] width 132 height 21
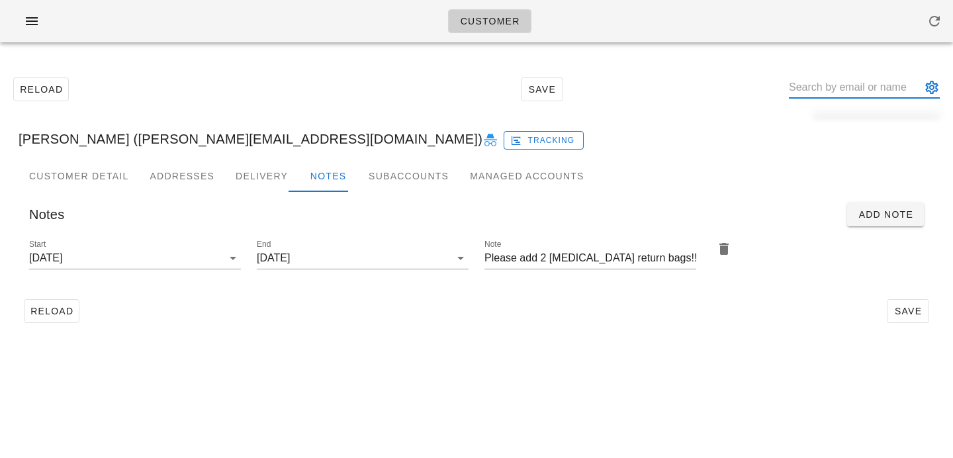
paste input "[PERSON_NAME]"
type input "[PERSON_NAME]"
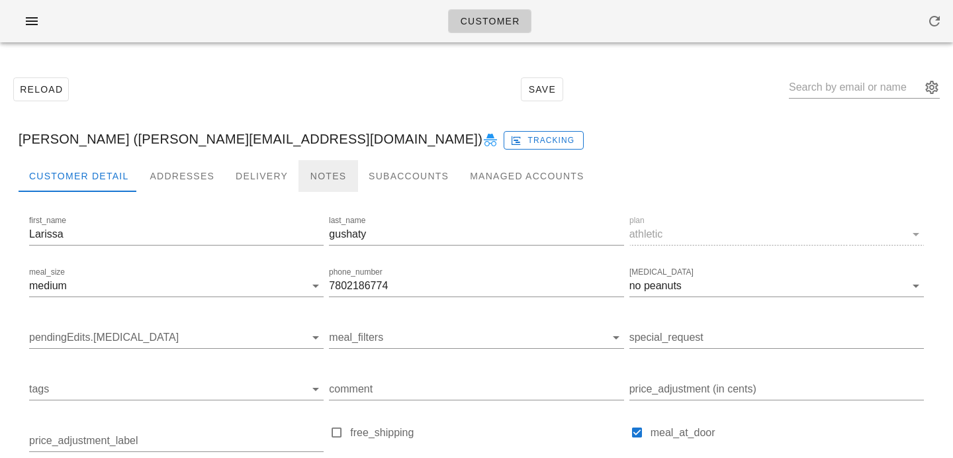
click at [322, 176] on div "Notes" at bounding box center [328, 176] width 60 height 32
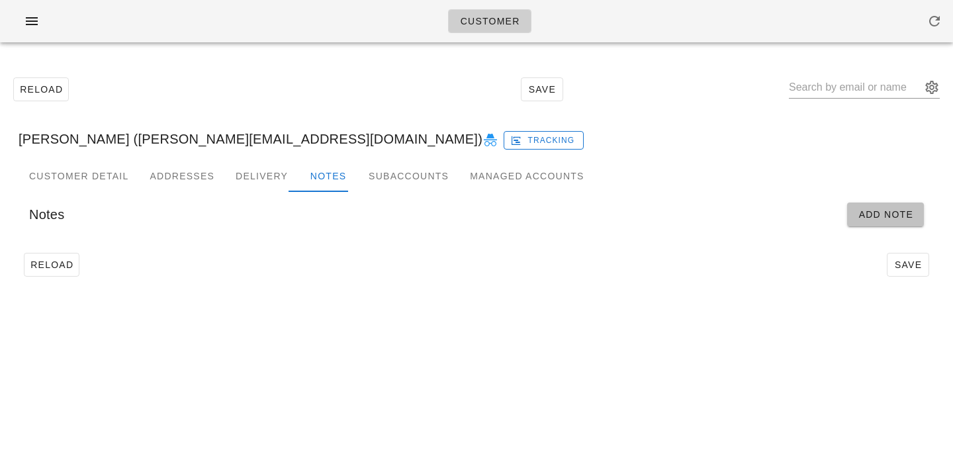
click at [895, 216] on span "Add Note" at bounding box center [886, 214] width 56 height 11
type input "[PERSON_NAME] ([PERSON_NAME][EMAIL_ADDRESS][DOMAIN_NAME])"
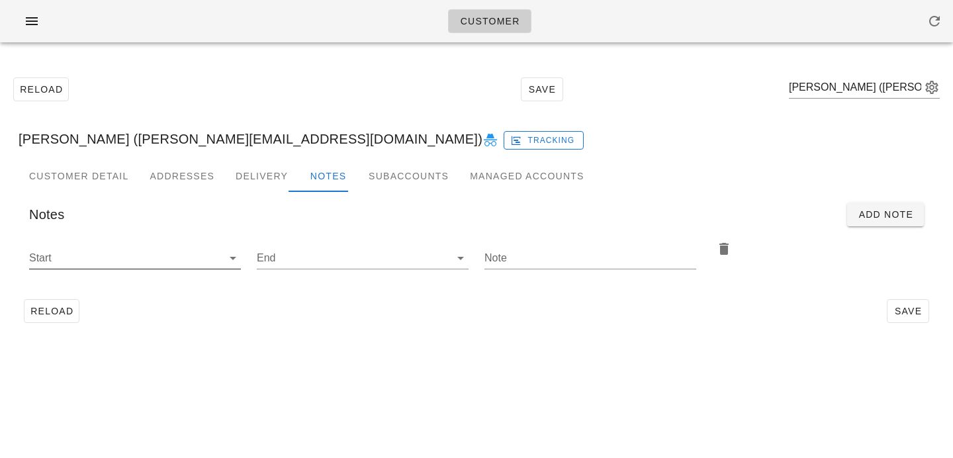
click at [224, 251] on div at bounding box center [231, 258] width 19 height 16
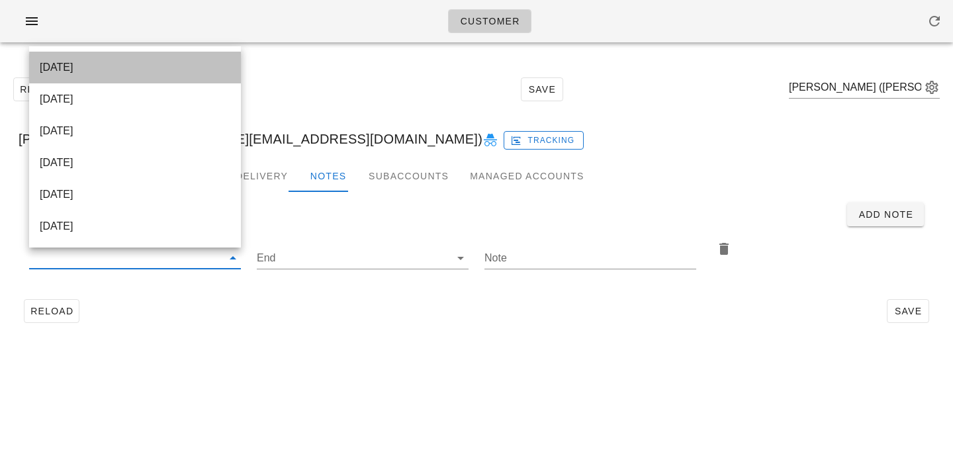
click at [223, 68] on div "[DATE]" at bounding box center [135, 67] width 191 height 13
type input "[DATE]"
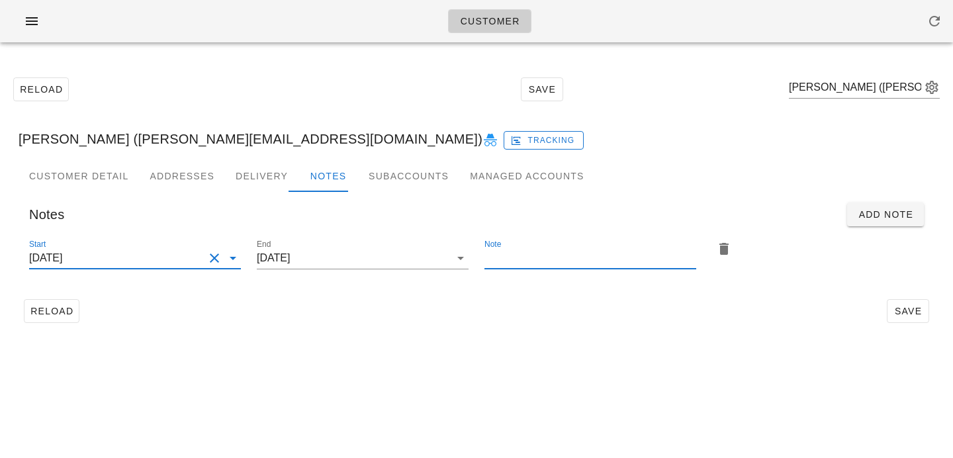
click at [517, 250] on input "Note" at bounding box center [590, 257] width 212 height 21
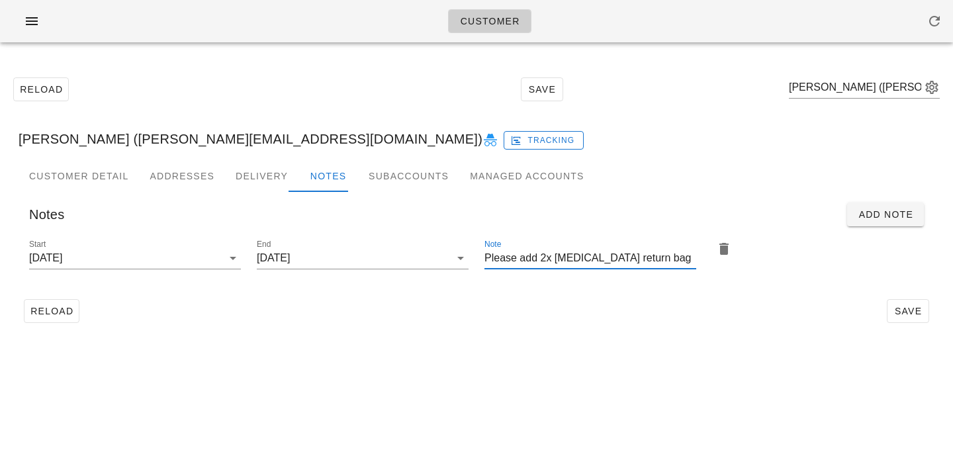
type input "Please add 2x [MEDICAL_DATA] return bag"
click at [763, 316] on div "Reload Save" at bounding box center [477, 311] width 916 height 34
click at [910, 311] on span "Save" at bounding box center [908, 311] width 30 height 11
